Goal: Transaction & Acquisition: Purchase product/service

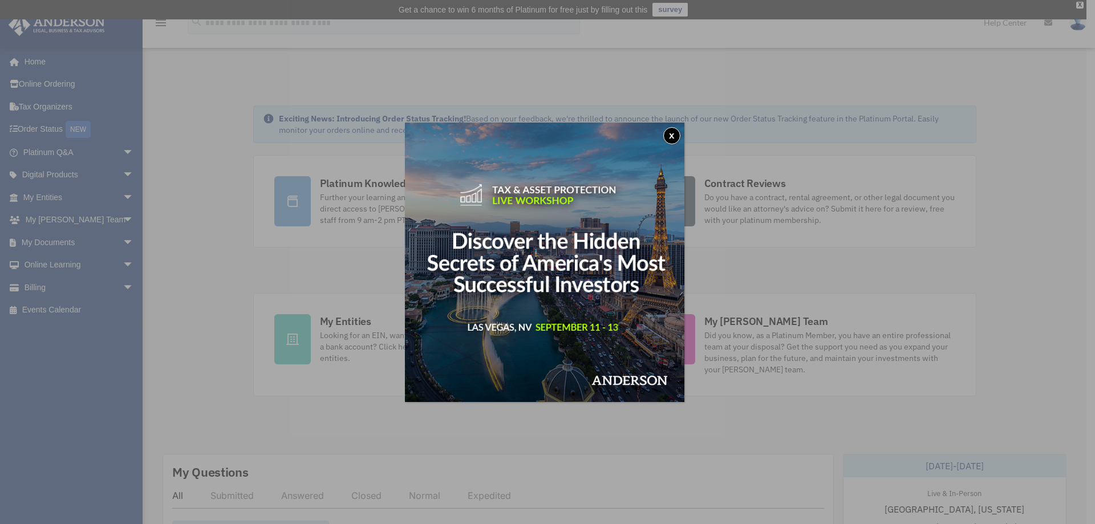
click at [674, 136] on button "x" at bounding box center [671, 135] width 17 height 17
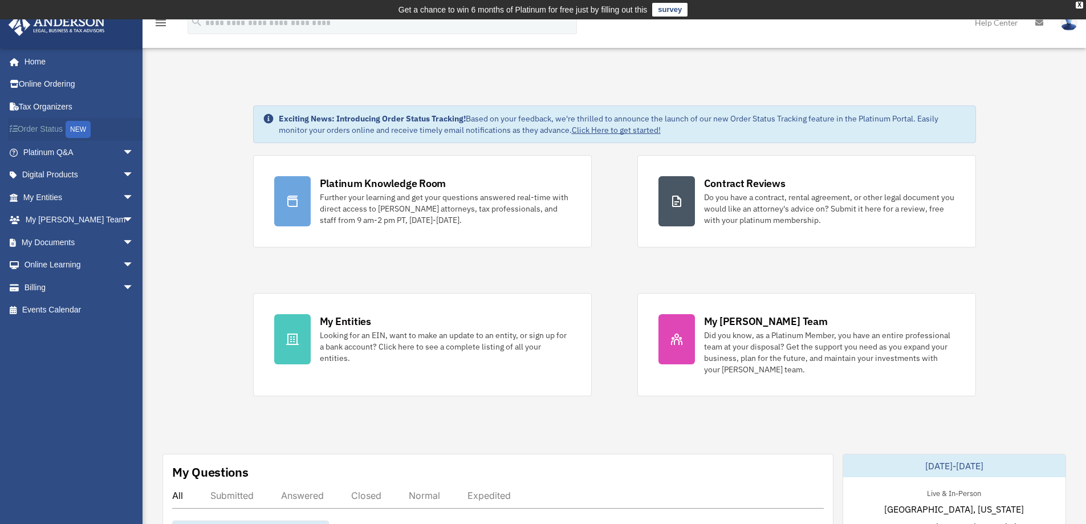
click at [67, 131] on link "Order Status NEW" at bounding box center [79, 129] width 143 height 23
click at [109, 286] on link "Billing arrow_drop_down" at bounding box center [79, 287] width 143 height 23
click at [123, 287] on span "arrow_drop_down" at bounding box center [134, 287] width 23 height 23
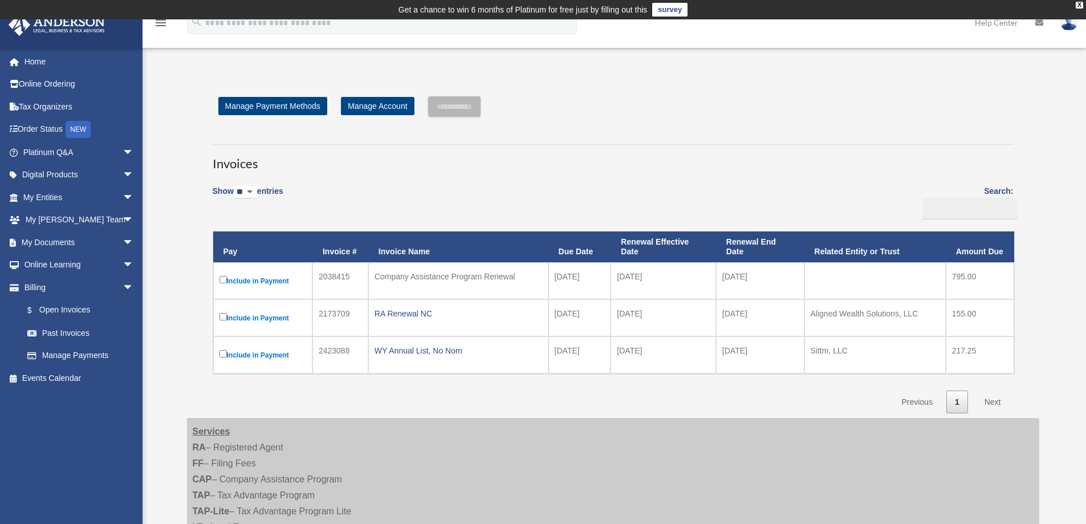
click at [924, 281] on td at bounding box center [874, 280] width 141 height 37
drag, startPoint x: 533, startPoint y: 278, endPoint x: 346, endPoint y: 269, distance: 187.3
click at [346, 269] on tr "Include in Payment 2038415 Company Assistance Program Renewal 2025-03-11 2025-0…" at bounding box center [613, 280] width 801 height 37
click at [497, 304] on td "RA Renewal NC" at bounding box center [458, 317] width 180 height 37
click at [476, 103] on input "**********" at bounding box center [454, 106] width 52 height 21
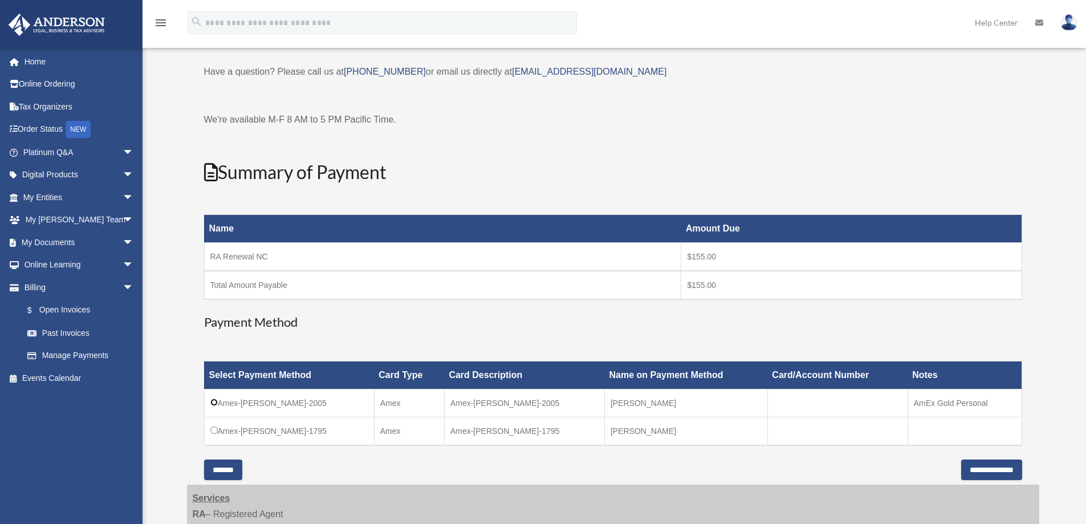
scroll to position [114, 0]
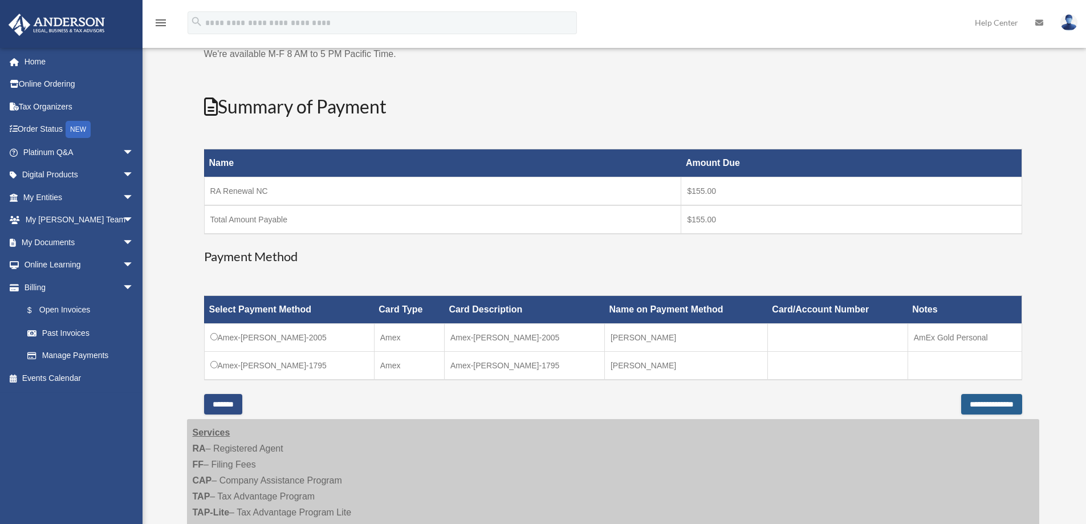
click at [961, 397] on input "**********" at bounding box center [991, 404] width 61 height 21
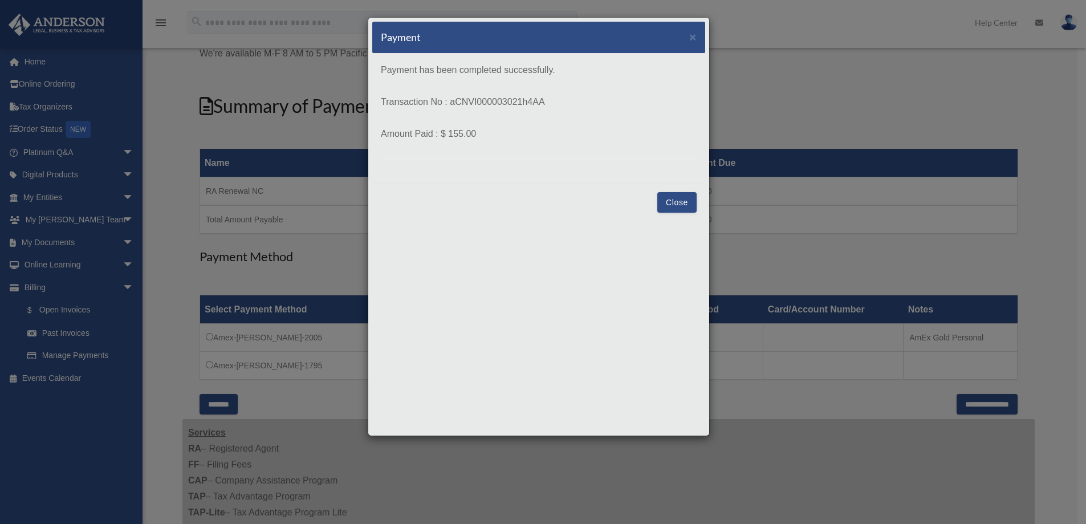
click at [674, 202] on button "Close" at bounding box center [676, 202] width 39 height 21
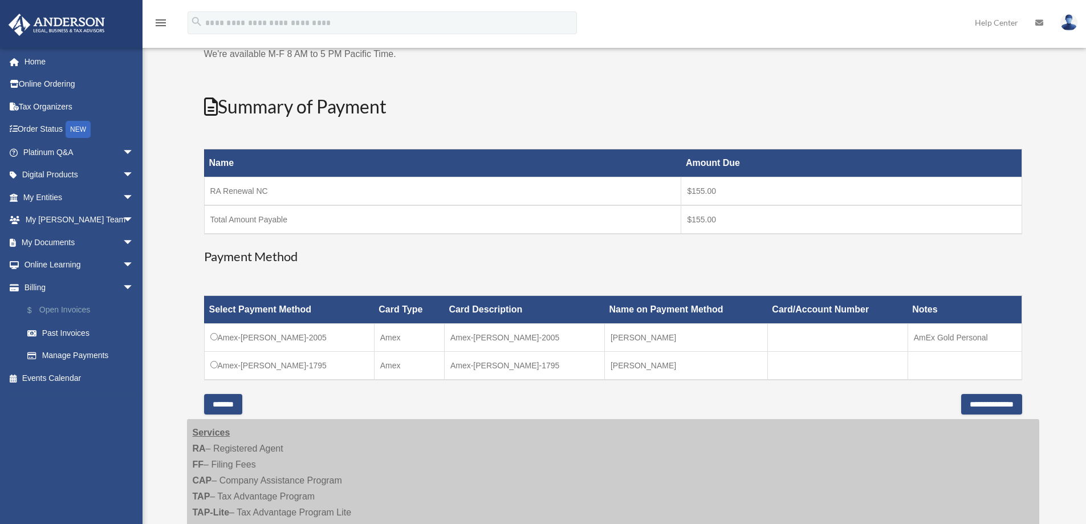
click at [76, 315] on link "$ Open Invoices" at bounding box center [83, 310] width 135 height 23
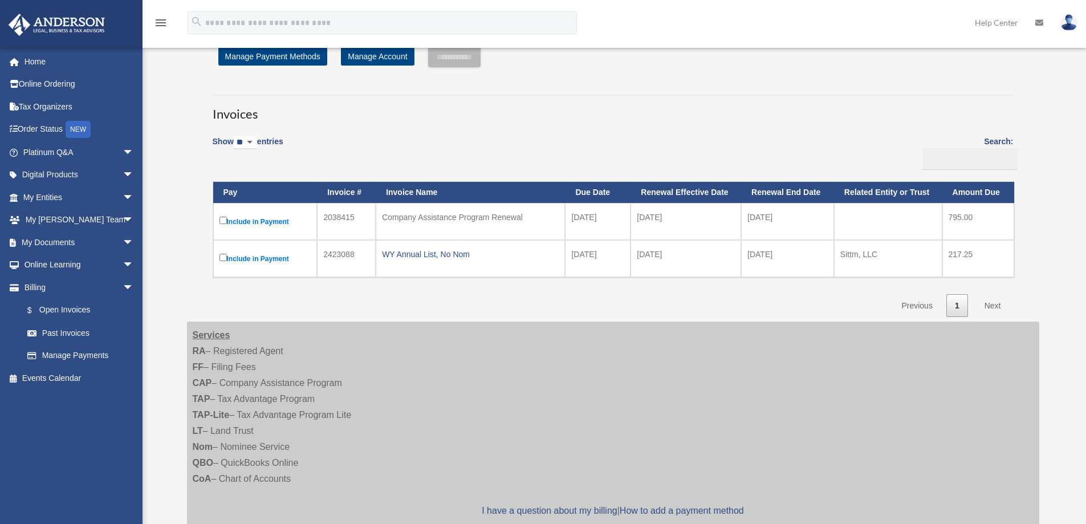
scroll to position [114, 0]
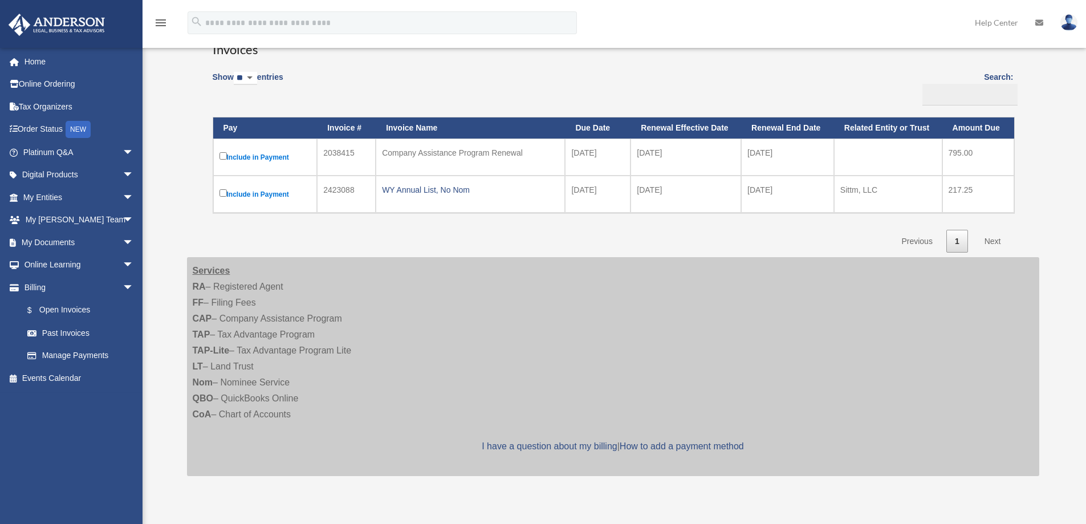
click at [448, 151] on div "Company Assistance Program Renewal" at bounding box center [470, 153] width 177 height 16
click at [817, 157] on td "2026-03-31" at bounding box center [787, 157] width 93 height 37
drag, startPoint x: 796, startPoint y: 155, endPoint x: 722, endPoint y: 151, distance: 74.2
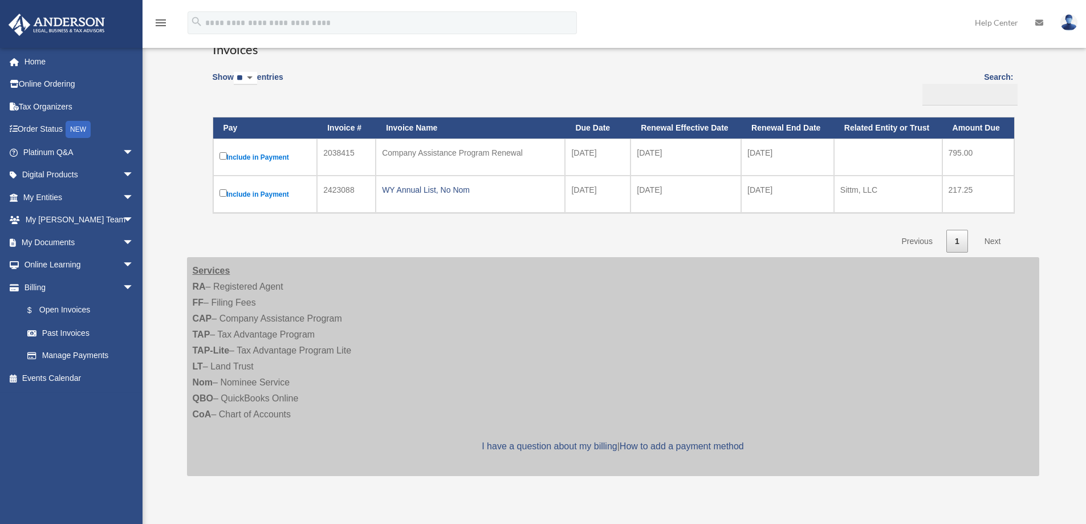
click at [722, 151] on tr "Include in Payment 2038415 Company Assistance Program Renewal 2025-03-11 2025-0…" at bounding box center [613, 157] width 801 height 37
drag, startPoint x: 584, startPoint y: 157, endPoint x: 707, endPoint y: 163, distance: 122.7
click at [696, 162] on tr "Include in Payment 2038415 Company Assistance Program Renewal 2025-03-11 2025-0…" at bounding box center [613, 157] width 801 height 37
click at [707, 164] on td "2025-04-01" at bounding box center [686, 157] width 111 height 37
click at [416, 189] on div "WY Annual List, No Nom" at bounding box center [470, 190] width 177 height 16
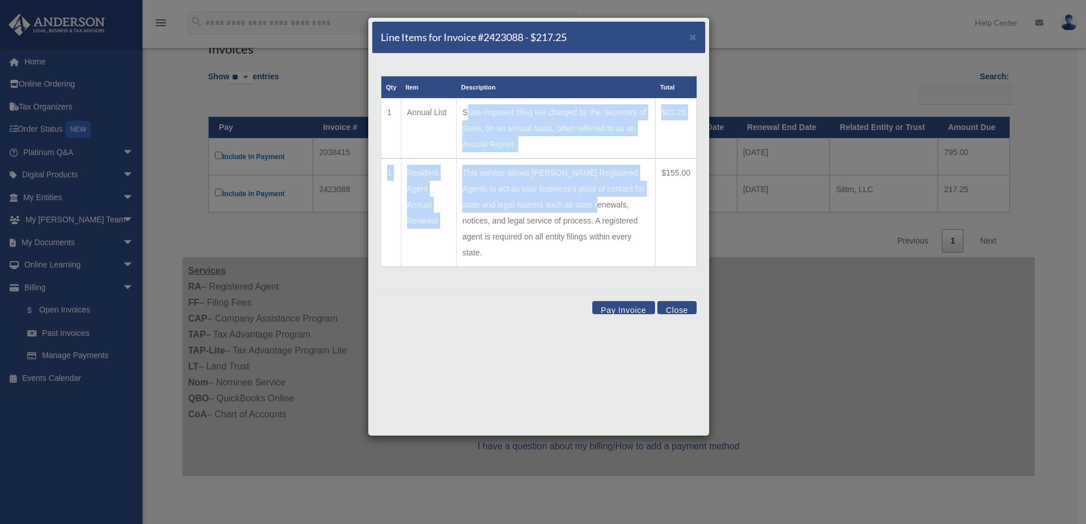
drag, startPoint x: 459, startPoint y: 116, endPoint x: 584, endPoint y: 208, distance: 155.4
click at [584, 208] on table "Qty Item Description Total 1 Annual List State-imposed filing fee charged by th…" at bounding box center [539, 172] width 316 height 192
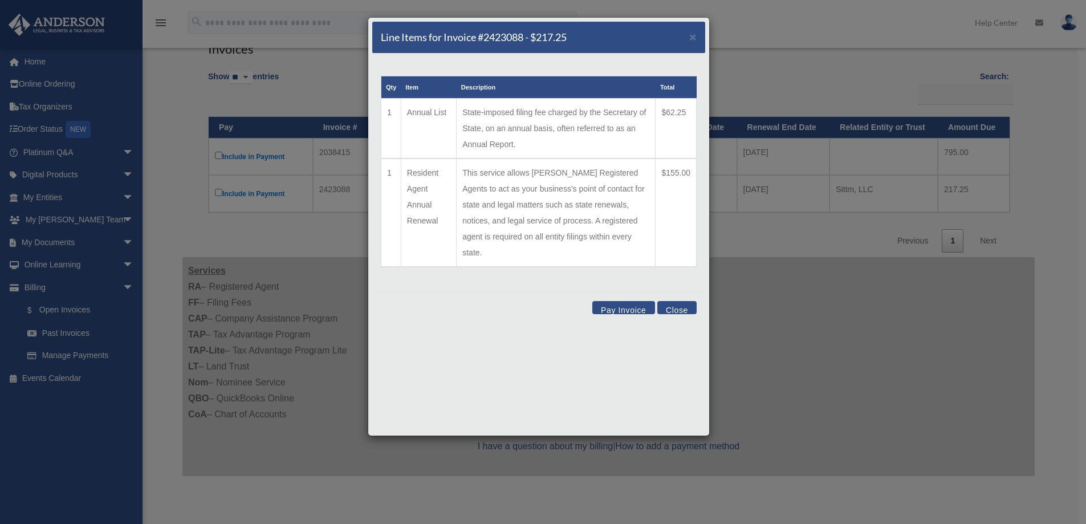
click at [591, 226] on td "This service allows Anderson Registered Agents to act as your business's point …" at bounding box center [556, 212] width 199 height 108
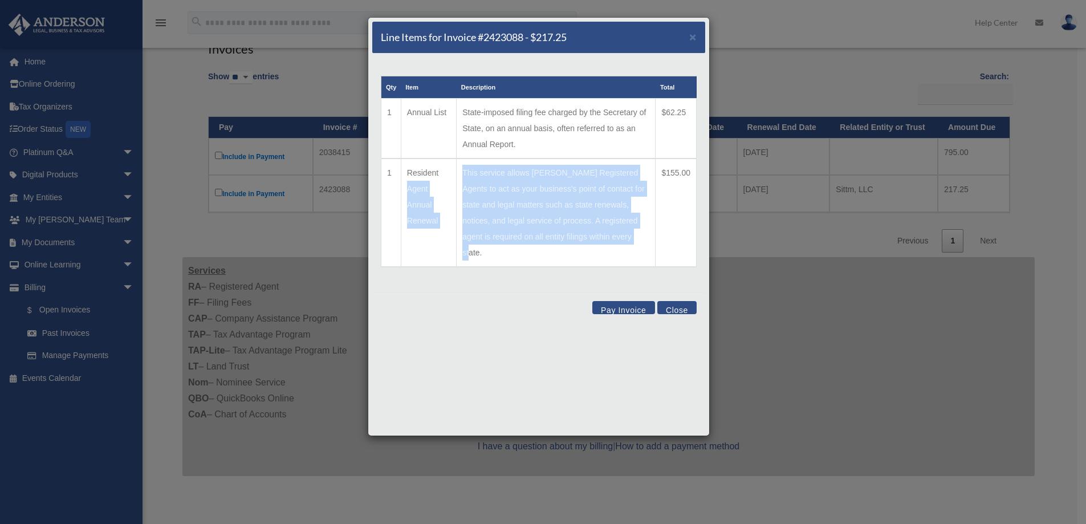
drag, startPoint x: 629, startPoint y: 245, endPoint x: 434, endPoint y: 169, distance: 209.5
click at [441, 169] on tr "1 Resident Agent Annual Renewal This service allows Anderson Registered Agents …" at bounding box center [538, 212] width 315 height 108
click at [679, 301] on button "Close" at bounding box center [676, 307] width 39 height 13
